Goal: Connect with others: Establish contact or relationships with other users

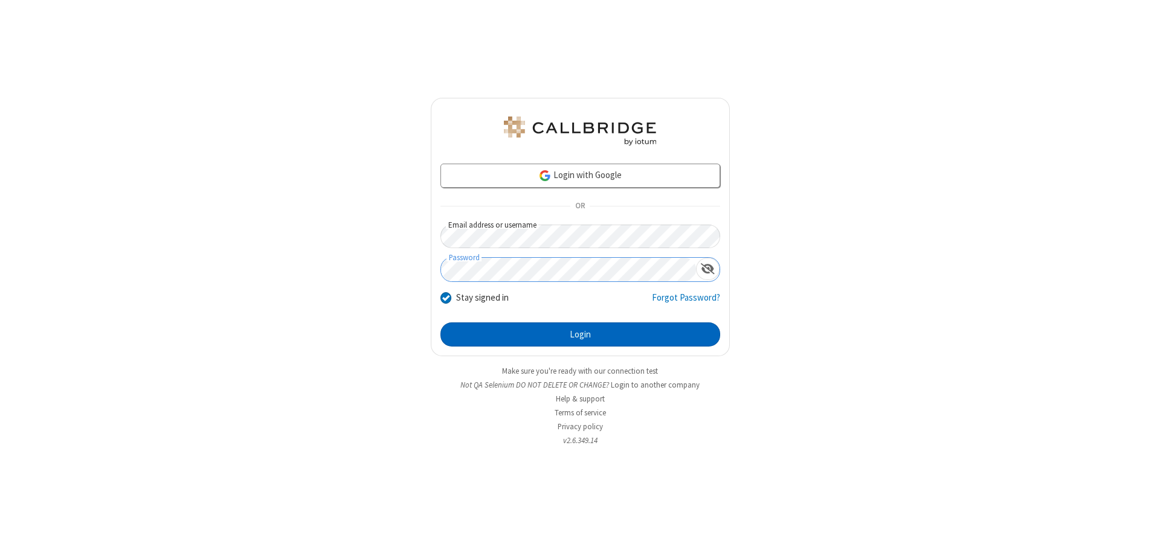
click at [580, 335] on button "Login" at bounding box center [580, 335] width 280 height 24
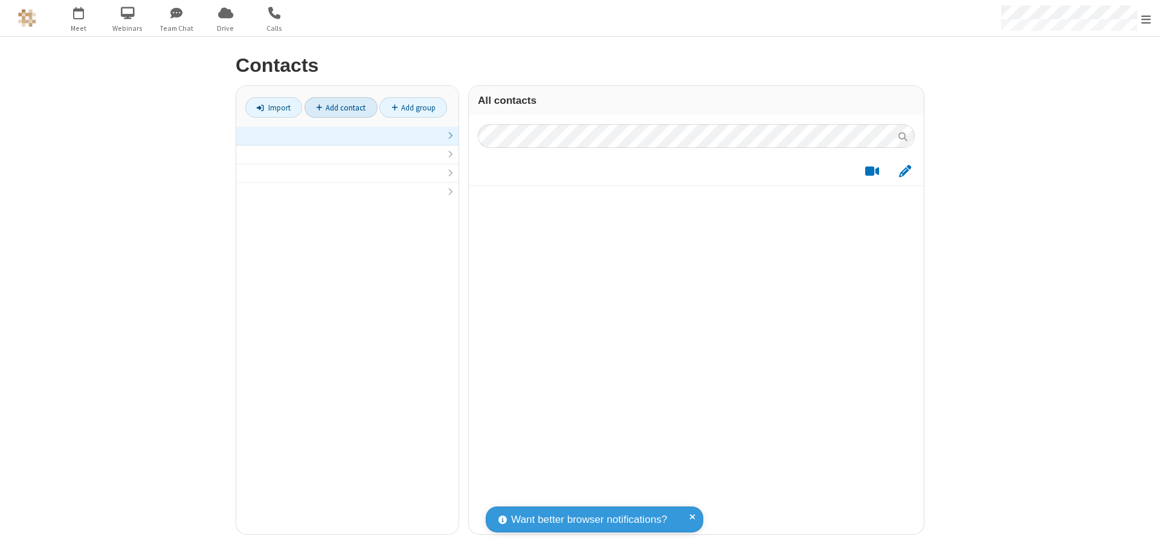
click at [341, 108] on link "Add contact" at bounding box center [340, 107] width 73 height 21
